Goal: Communication & Community: Participate in discussion

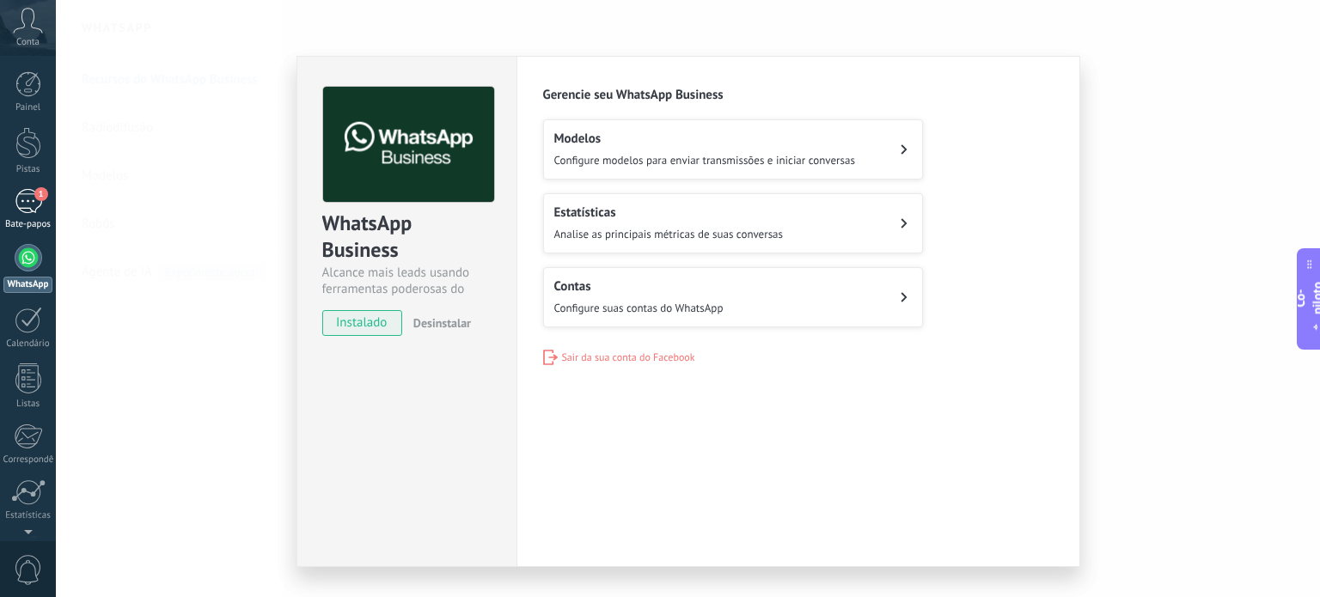
click at [35, 191] on span "1" at bounding box center [41, 194] width 14 height 14
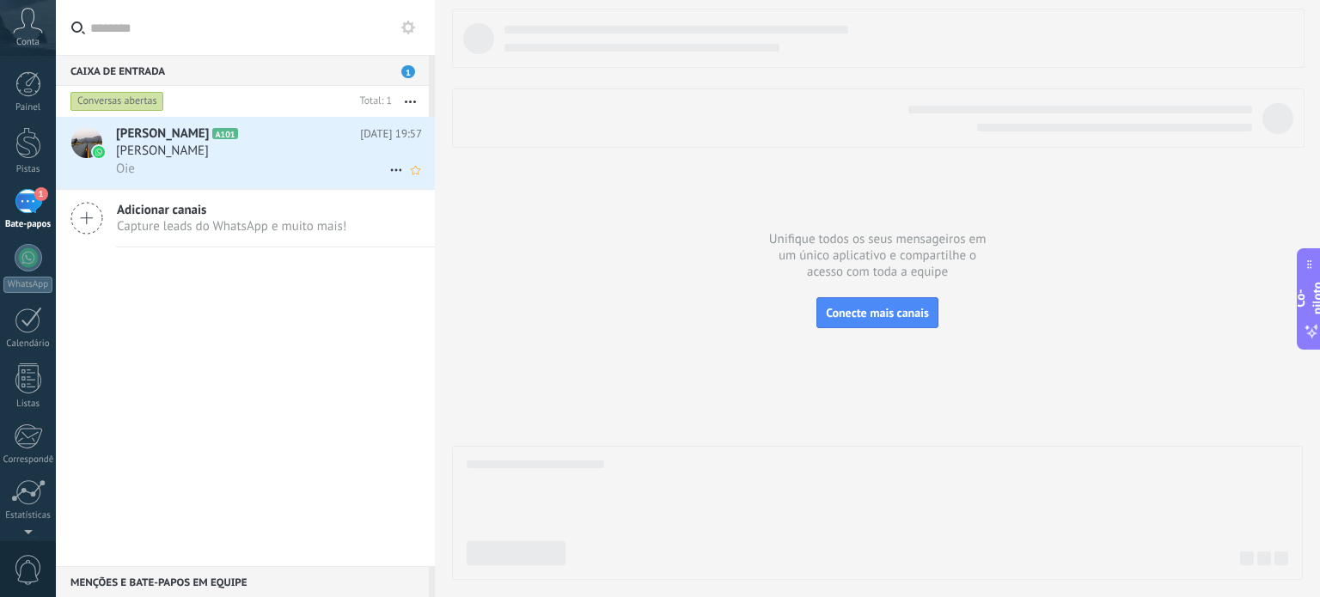
click at [289, 162] on div "Oie" at bounding box center [269, 169] width 306 height 18
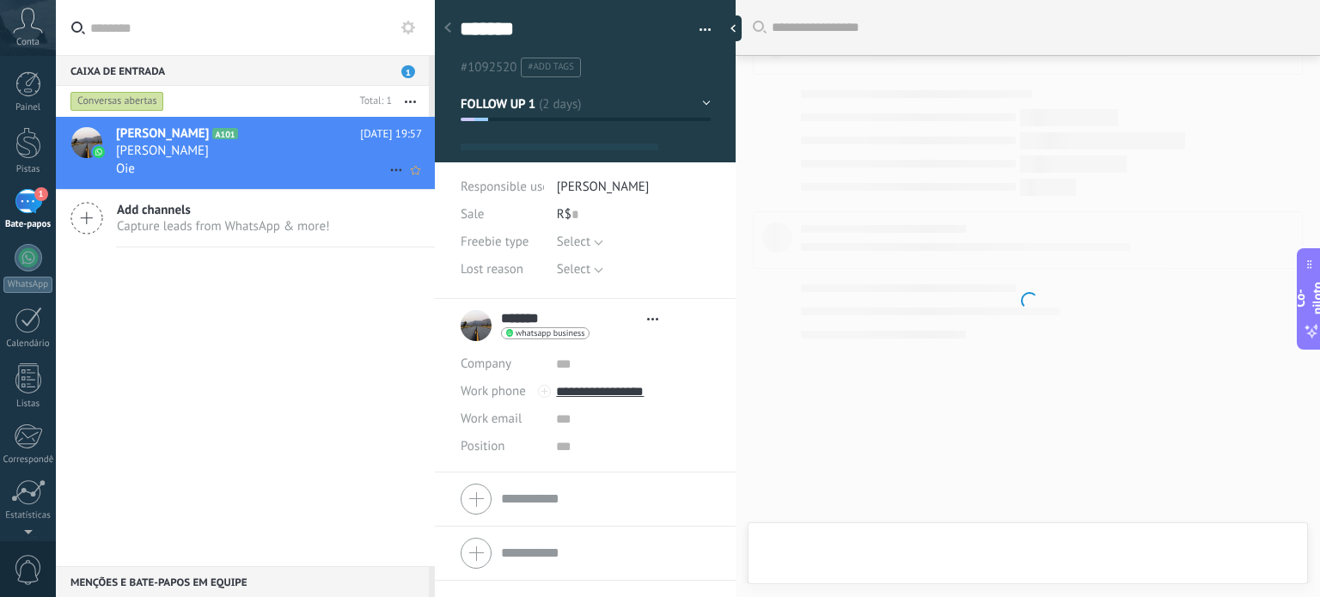
type textarea "*******"
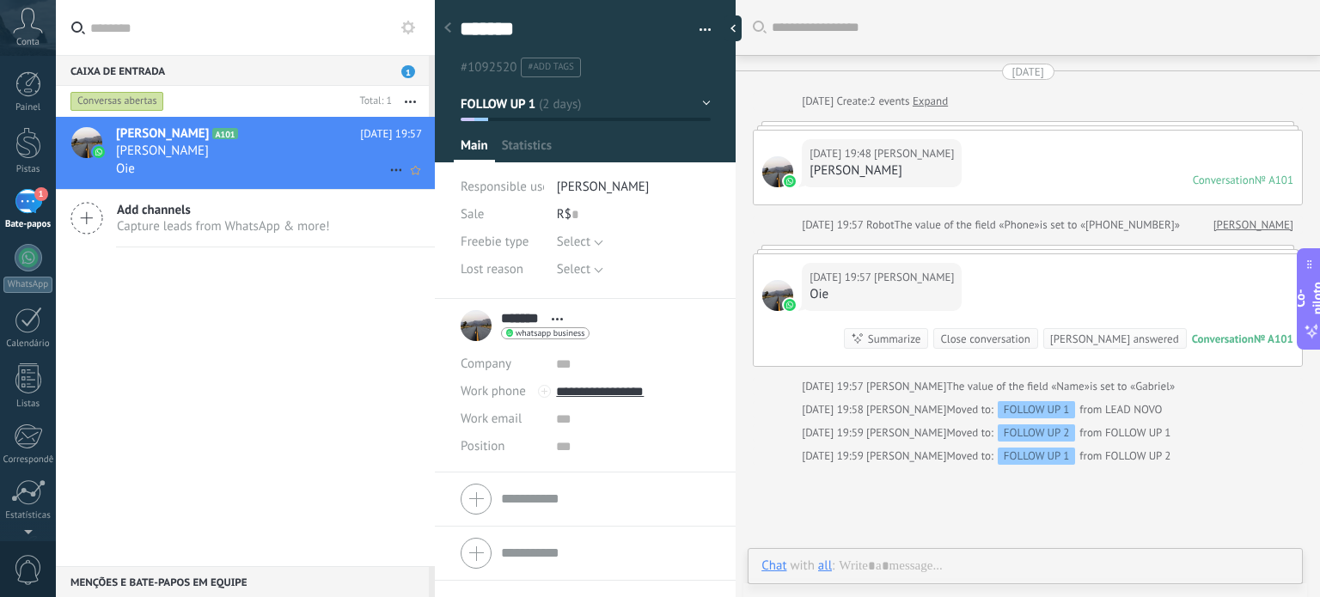
scroll to position [25, 0]
